Goal: Find contact information: Find contact information

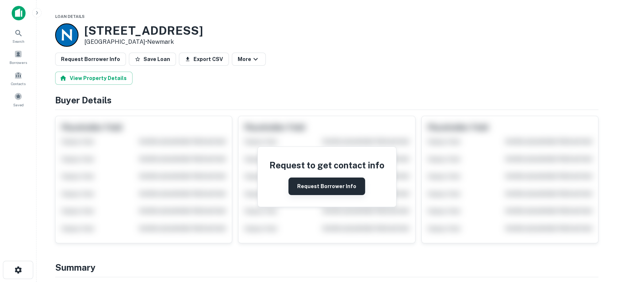
click at [308, 184] on button "Request Borrower Info" at bounding box center [326, 186] width 77 height 18
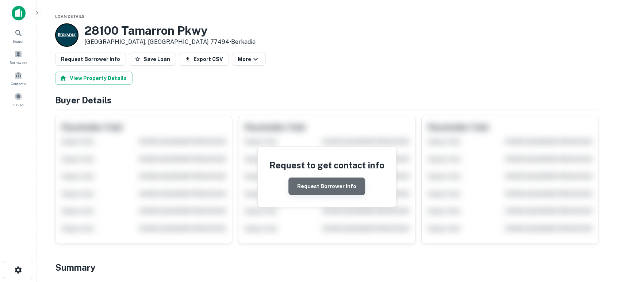
click at [344, 186] on button "Request Borrower Info" at bounding box center [326, 186] width 77 height 18
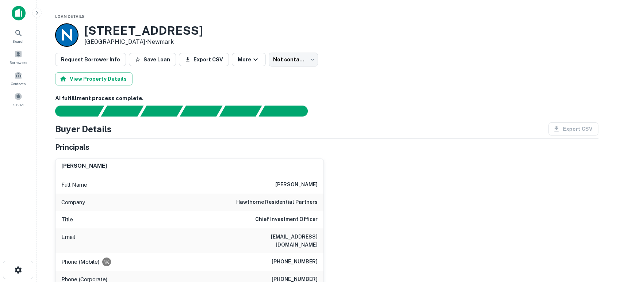
scroll to position [54, 0]
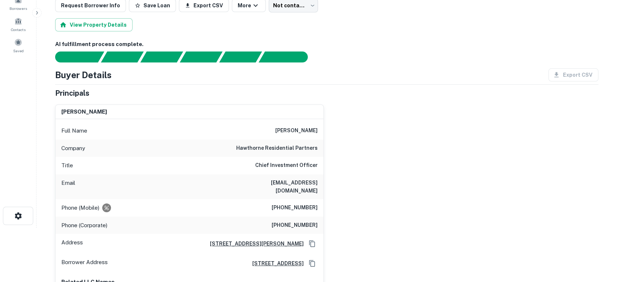
drag, startPoint x: 283, startPoint y: 130, endPoint x: 327, endPoint y: 133, distance: 44.3
click at [327, 133] on div "phillip payonk Full Name phillip payonk Company hawthorne residential partners …" at bounding box center [323, 243] width 549 height 288
copy h6 "phillip payonk"
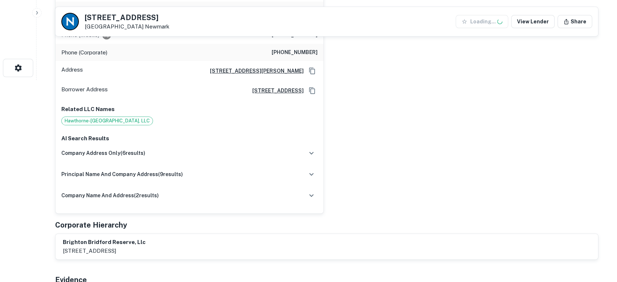
scroll to position [216, 0]
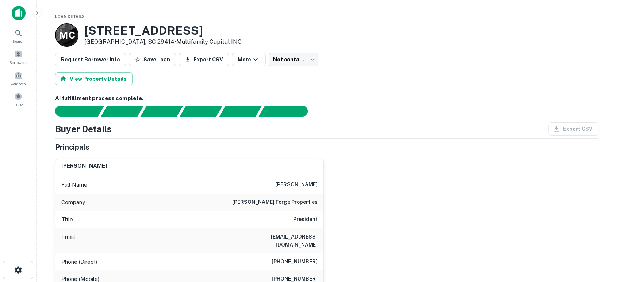
drag, startPoint x: 240, startPoint y: 202, endPoint x: 320, endPoint y: 203, distance: 79.9
click at [320, 203] on div "Company churchill forge properties" at bounding box center [189, 202] width 268 height 18
copy h6 "churchill forge properties"
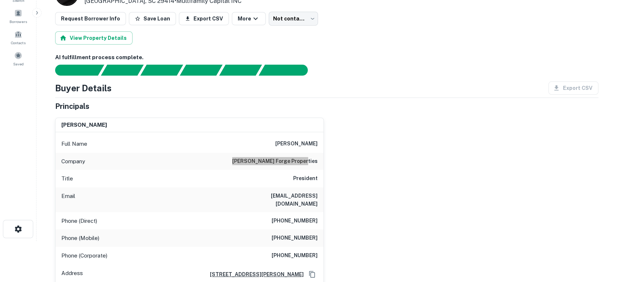
scroll to position [54, 0]
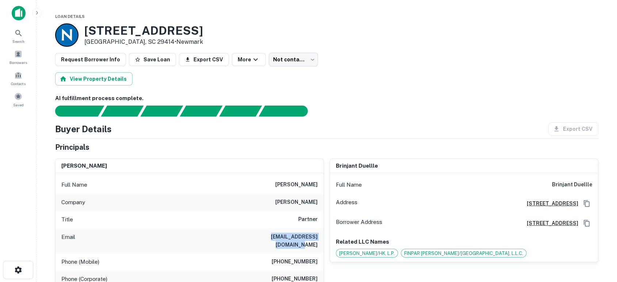
drag, startPoint x: 225, startPoint y: 239, endPoint x: 318, endPoint y: 235, distance: 92.4
click at [318, 235] on div "Email jshanks@carterhaston.com" at bounding box center [189, 240] width 268 height 25
copy h6 "jshanks@carterhaston.com"
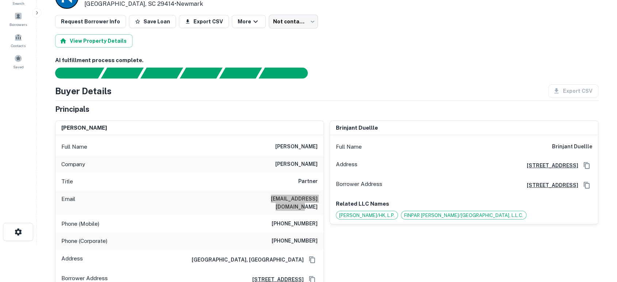
scroll to position [54, 0]
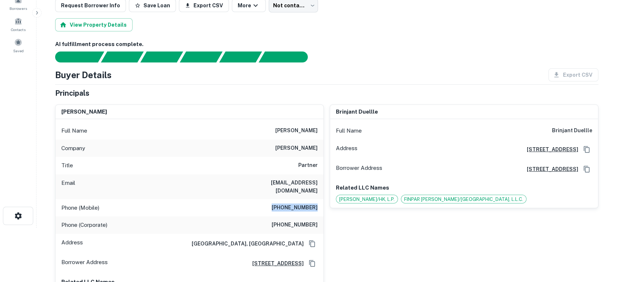
drag, startPoint x: 276, startPoint y: 201, endPoint x: 316, endPoint y: 197, distance: 41.1
click at [316, 203] on h6 "(404) 304-5351" at bounding box center [295, 207] width 46 height 9
copy h6 "(404) 304-5351"
click at [536, 55] on div at bounding box center [322, 56] width 552 height 11
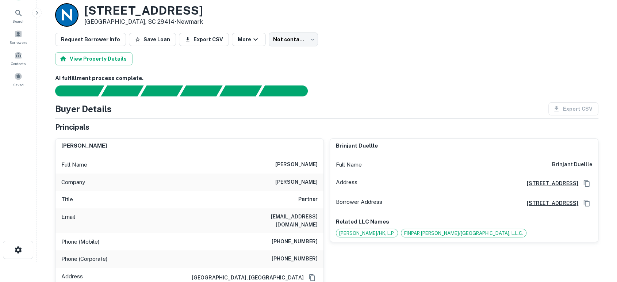
scroll to position [0, 0]
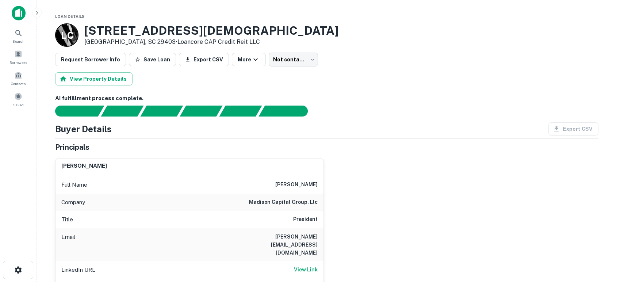
drag, startPoint x: 247, startPoint y: 237, endPoint x: 317, endPoint y: 233, distance: 69.8
click at [318, 233] on div "Email joe@madisoncapgroup.com" at bounding box center [189, 244] width 268 height 33
copy h6 "joe@madisoncapgroup.com"
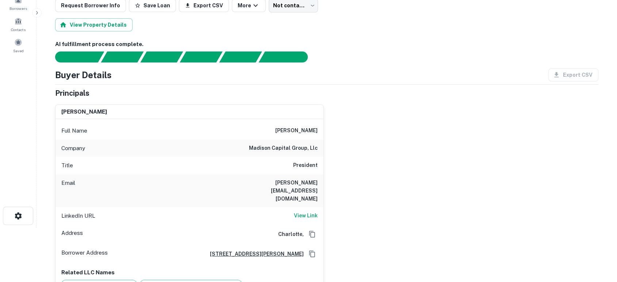
click at [376, 198] on div "joe teague Full Name joe teague Company madison capital group, llc Title Presid…" at bounding box center [323, 238] width 549 height 279
click at [475, 236] on div "joe teague Full Name joe teague Company madison capital group, llc Title Presid…" at bounding box center [323, 238] width 549 height 279
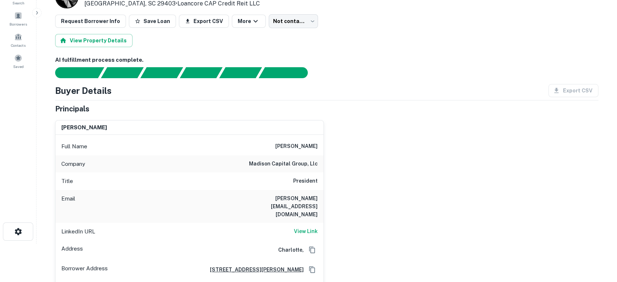
scroll to position [54, 0]
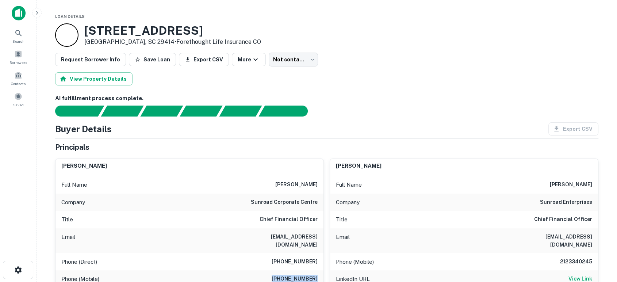
drag, startPoint x: 277, startPoint y: 272, endPoint x: 318, endPoint y: 272, distance: 40.9
click at [318, 272] on div "Phone (Mobile) (212) 334-6633" at bounding box center [189, 279] width 268 height 18
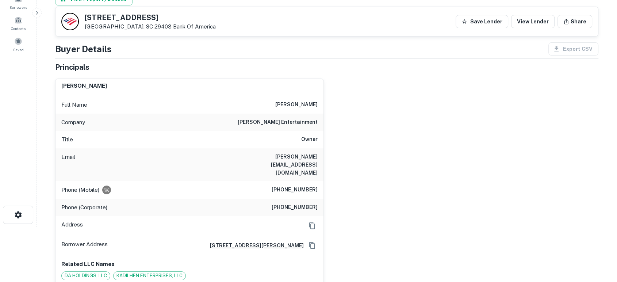
scroll to position [54, 0]
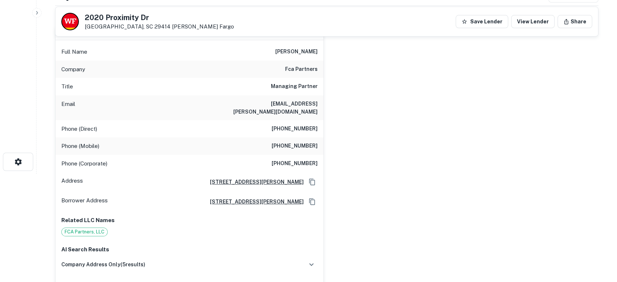
scroll to position [54, 0]
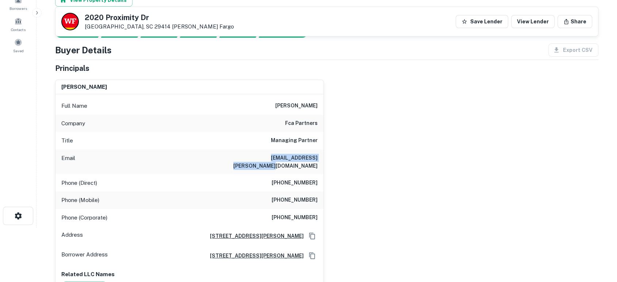
drag, startPoint x: 246, startPoint y: 154, endPoint x: 318, endPoint y: 155, distance: 72.7
click at [318, 155] on div "Email al.lindemann@fcapartners.com" at bounding box center [189, 161] width 268 height 25
copy h6 "al.lindemann@fcapartners.com"
drag, startPoint x: 418, startPoint y: 214, endPoint x: 417, endPoint y: 220, distance: 5.5
click at [417, 215] on div "albert p. lindemann Full Name albert p. lindemann Company fca partners Title Ma…" at bounding box center [323, 226] width 549 height 305
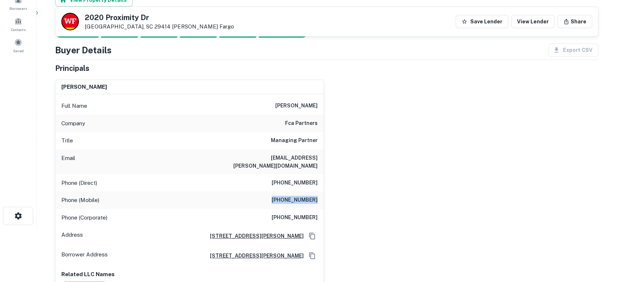
drag, startPoint x: 273, startPoint y: 191, endPoint x: 323, endPoint y: 192, distance: 50.4
click at [323, 192] on div "Phone (Mobile) (704) 770-8115" at bounding box center [189, 200] width 268 height 18
copy h6 "(704) 770-8115"
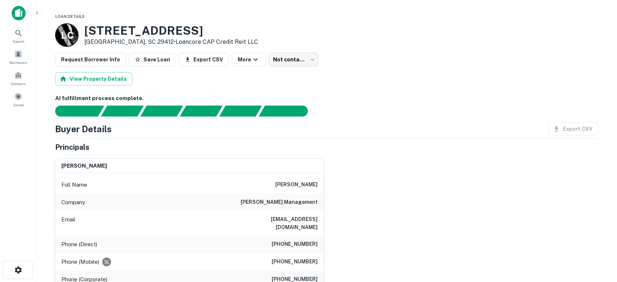
click at [373, 218] on div "chris galligan Full Name chris galligan Company stoltz management Email cgallig…" at bounding box center [323, 282] width 549 height 259
drag, startPoint x: 245, startPoint y: 200, endPoint x: 324, endPoint y: 195, distance: 79.0
click at [328, 194] on div "chris galligan Full Name chris galligan Company stoltz management Email cgallig…" at bounding box center [323, 282] width 549 height 259
copy h6 "stoltz management"
drag, startPoint x: 307, startPoint y: 214, endPoint x: 314, endPoint y: 217, distance: 8.0
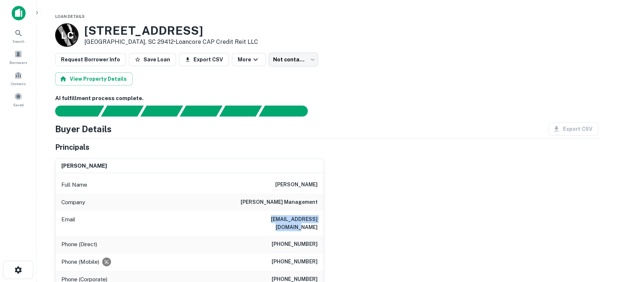
click at [318, 216] on div "Email cgalligan@stoltzusa.com" at bounding box center [189, 223] width 268 height 25
copy h6 "cgalligan@stoltzusa.com"
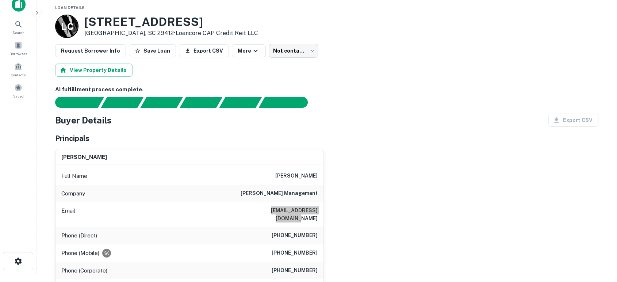
scroll to position [108, 0]
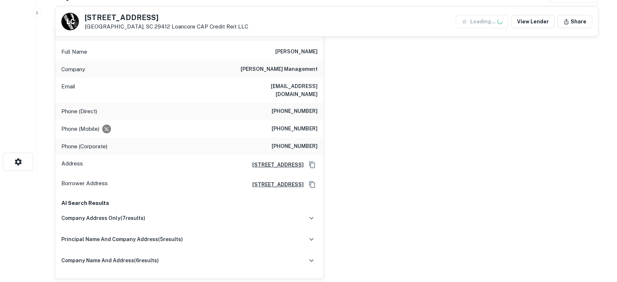
click at [375, 202] on div "chris galligan Full Name chris galligan Company stoltz management Email cgallig…" at bounding box center [323, 149] width 549 height 259
drag, startPoint x: 265, startPoint y: 122, endPoint x: 320, endPoint y: 123, distance: 55.1
click at [320, 123] on div "Phone (Mobile) (617) 763-3229" at bounding box center [189, 129] width 268 height 18
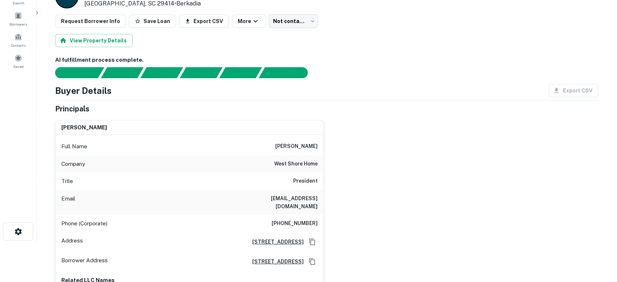
scroll to position [54, 0]
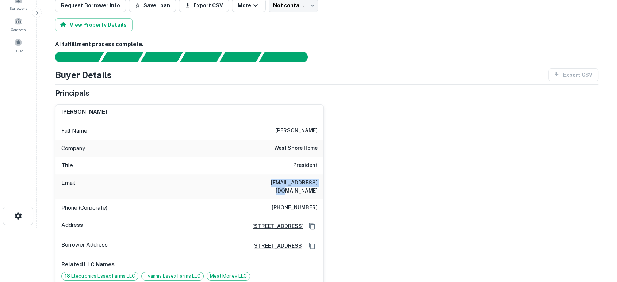
drag, startPoint x: 257, startPoint y: 189, endPoint x: 318, endPoint y: 187, distance: 61.7
click at [318, 187] on div "Email ler@west-shore.com" at bounding box center [189, 186] width 268 height 25
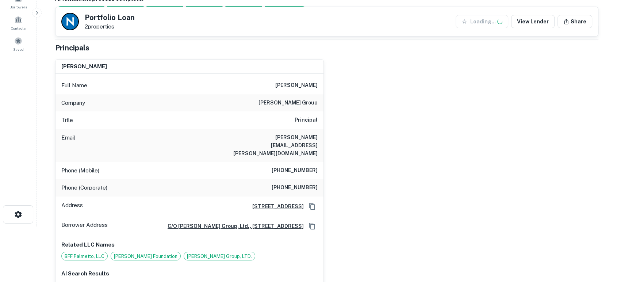
scroll to position [108, 0]
